Goal: Book appointment/travel/reservation

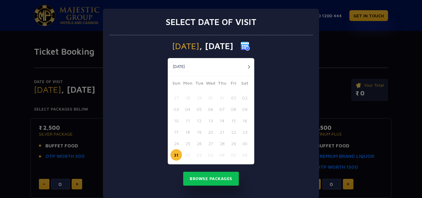
click at [248, 66] on button "button" at bounding box center [249, 67] width 8 height 8
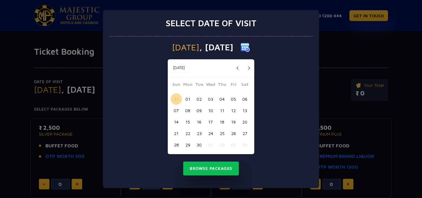
click at [248, 66] on button "button" at bounding box center [249, 68] width 8 height 8
click at [248, 67] on button "button" at bounding box center [249, 68] width 8 height 8
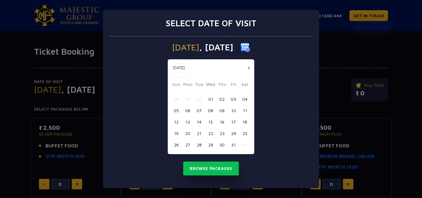
click at [244, 98] on button "04" at bounding box center [244, 98] width 11 height 11
click at [204, 170] on button "Browse Packages" at bounding box center [211, 169] width 56 height 14
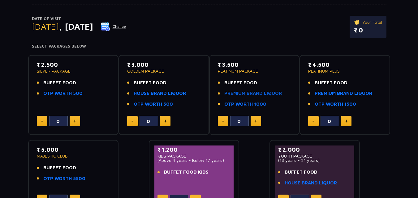
scroll to position [62, 0]
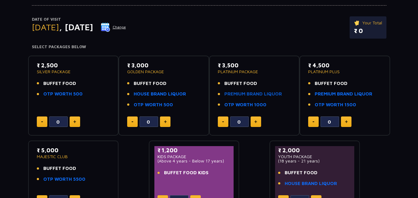
click at [242, 93] on link "PREMIUM BRAND LIQUOR" at bounding box center [253, 94] width 58 height 7
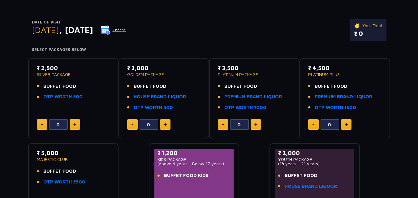
click at [254, 124] on img at bounding box center [255, 124] width 3 height 3
type input "3"
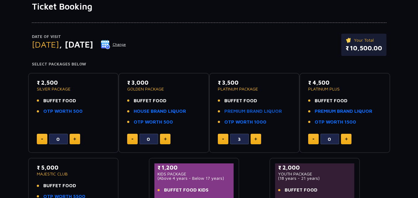
scroll to position [0, 0]
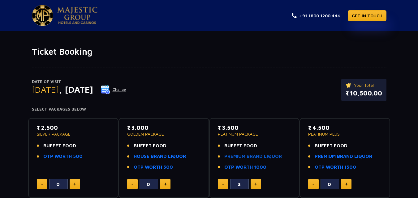
click at [241, 154] on link "PREMIUM BRAND LIQUOR" at bounding box center [253, 156] width 58 height 7
